Goal: Check status: Check status

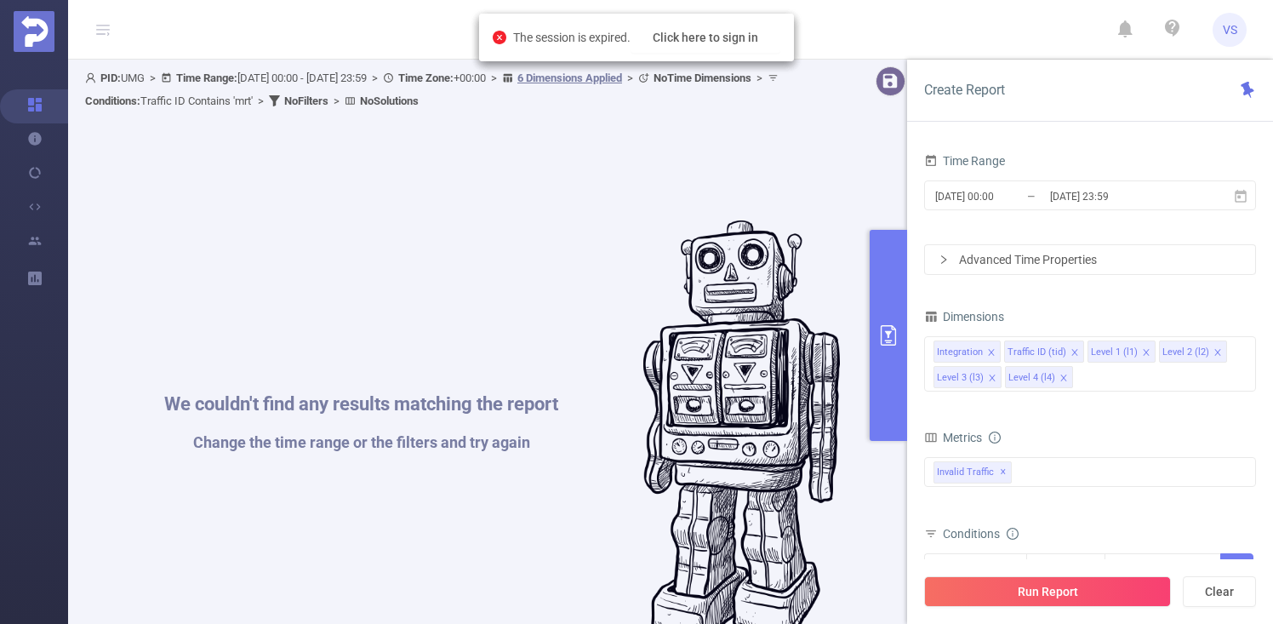
scroll to position [515, 0]
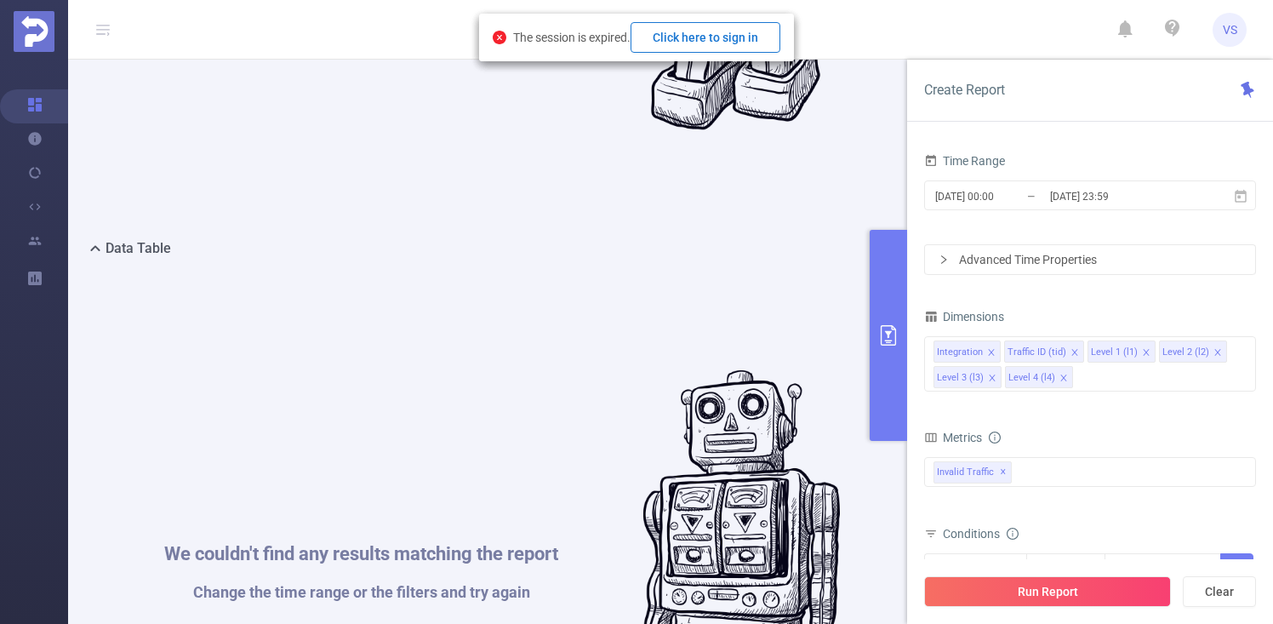
click at [739, 37] on button "Click here to sign in" at bounding box center [705, 37] width 150 height 31
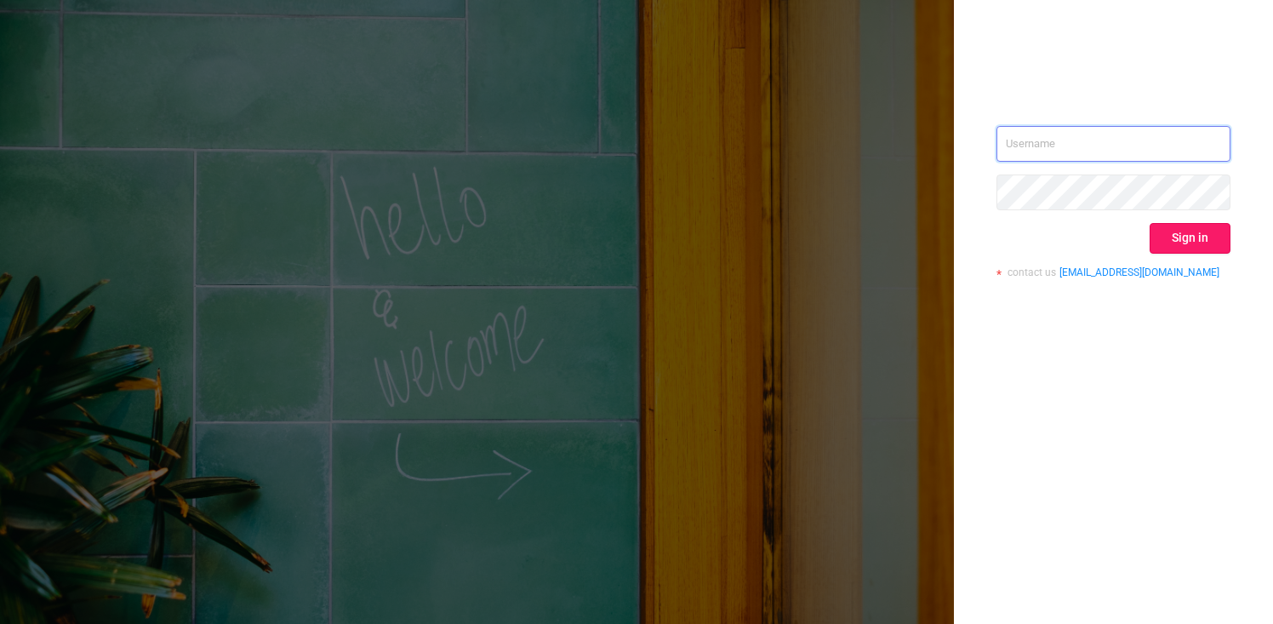
type input "[EMAIL_ADDRESS][DOMAIN_NAME]"
click at [1166, 242] on button "Sign in" at bounding box center [1189, 238] width 81 height 31
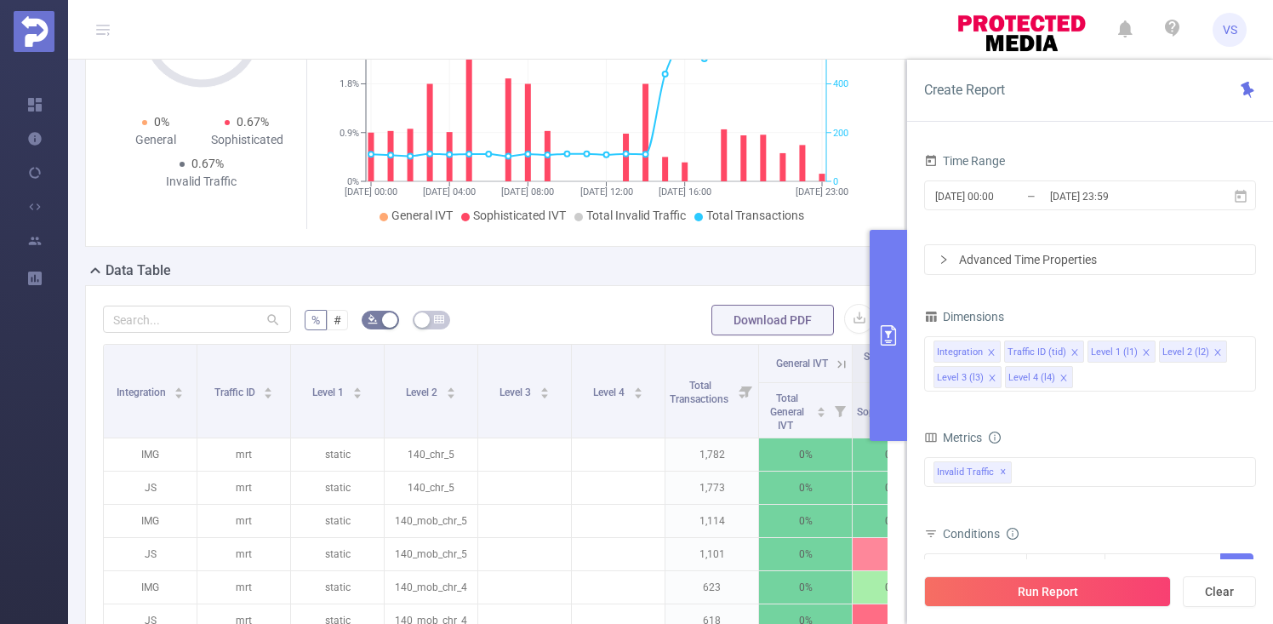
scroll to position [359, 0]
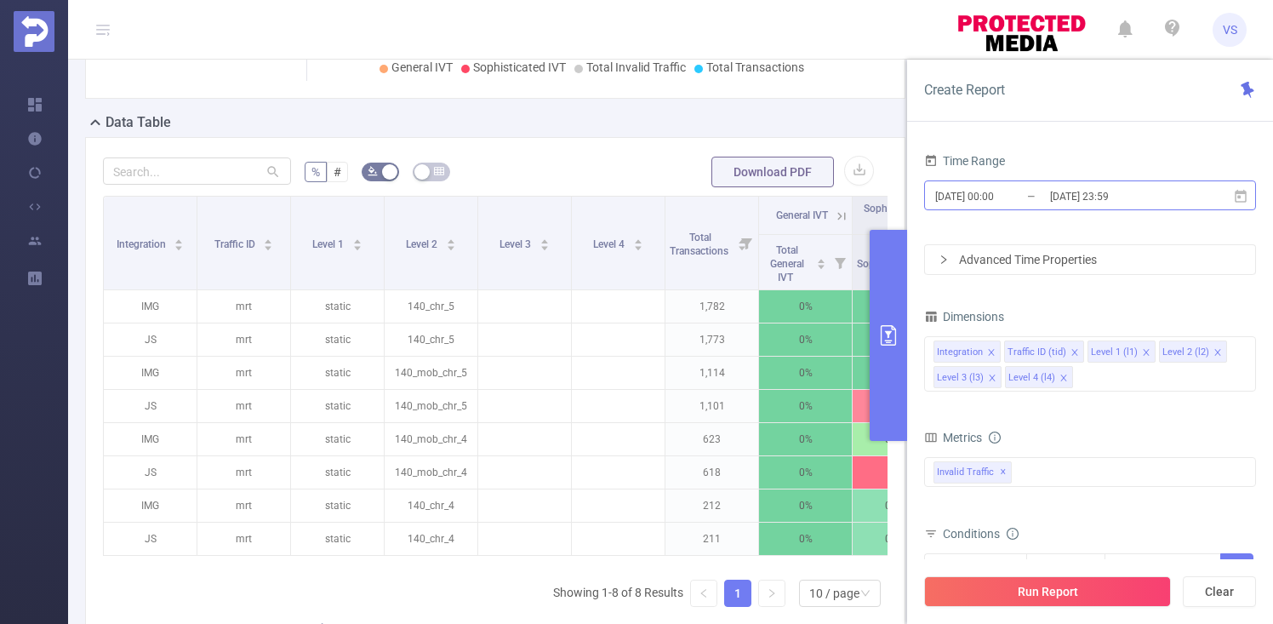
click at [1046, 205] on input "[DATE] 00:00" at bounding box center [1002, 196] width 138 height 23
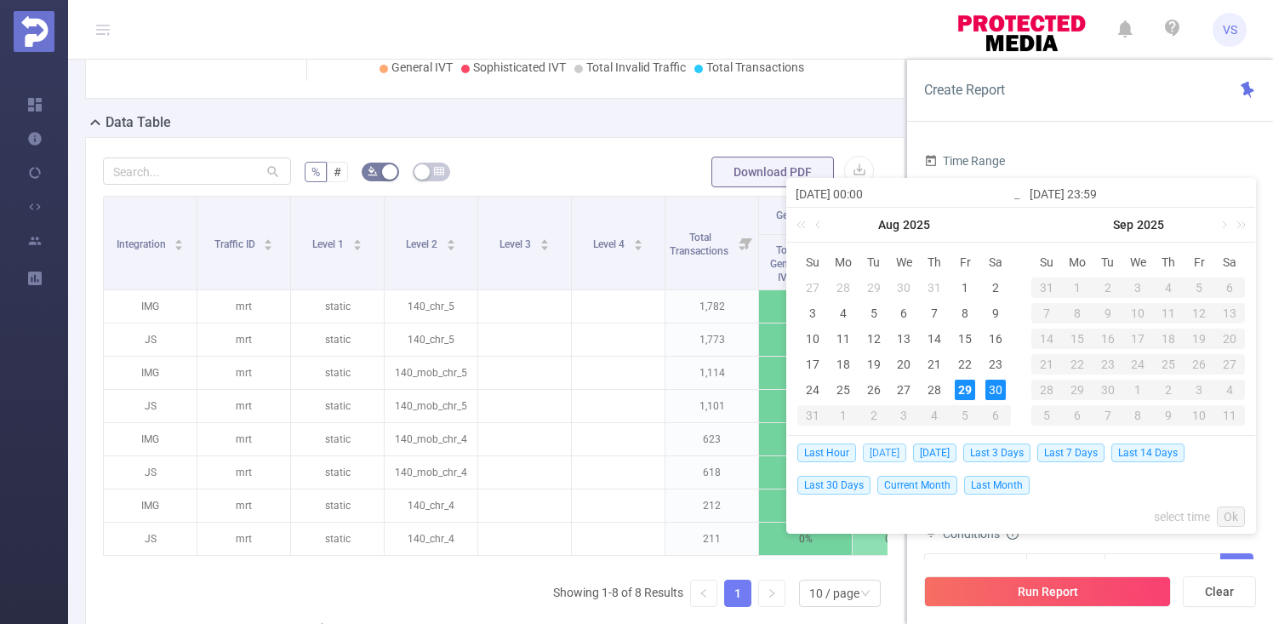
click at [886, 454] on span "[DATE]" at bounding box center [884, 452] width 43 height 19
type input "[DATE] 00:00"
type input "[DATE] 23:59"
click at [886, 454] on td "0.64%" at bounding box center [900, 439] width 94 height 33
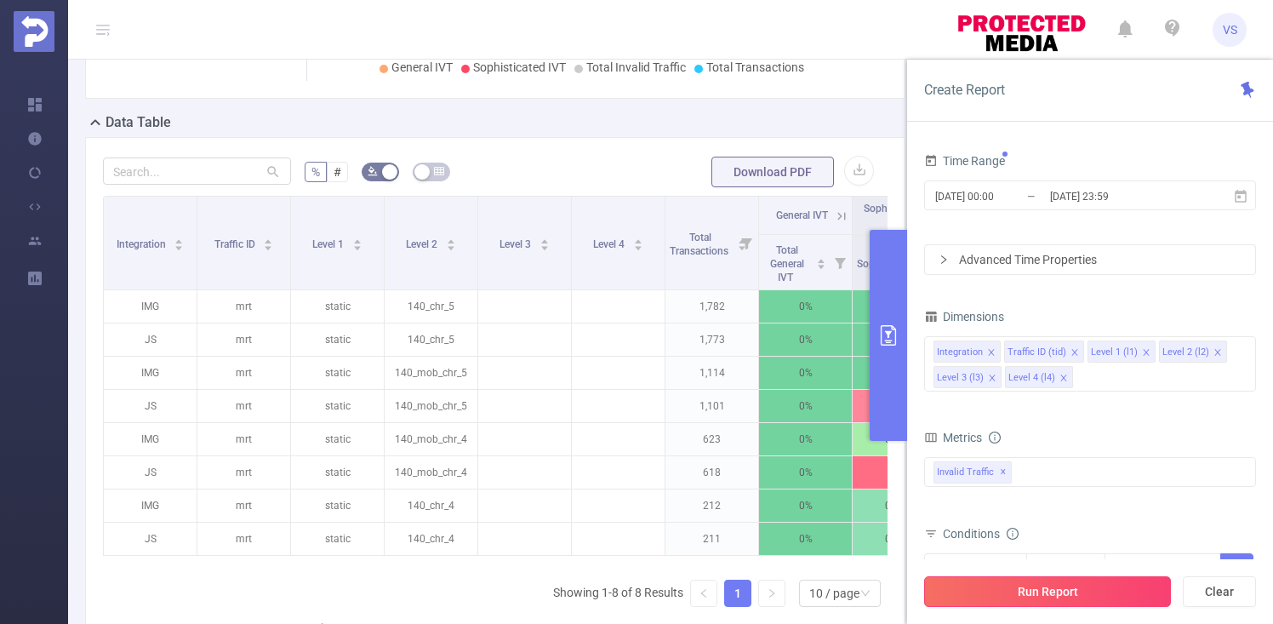
click at [1035, 603] on button "Run Report" at bounding box center [1047, 591] width 247 height 31
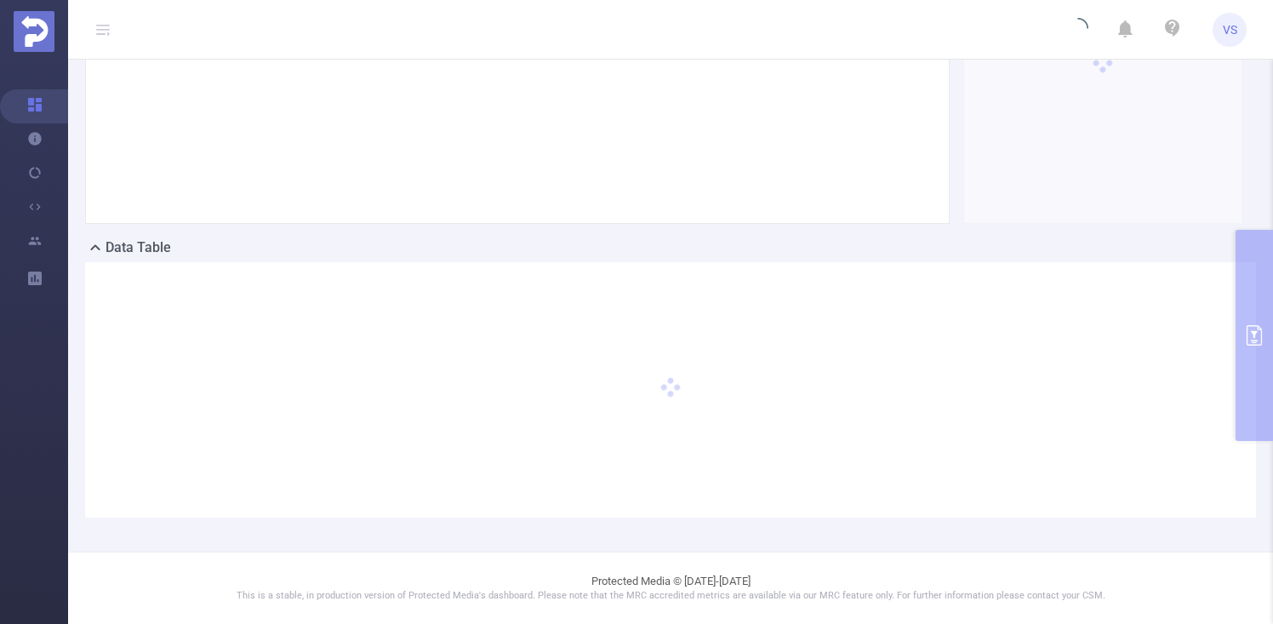
scroll to position [233, 0]
